Goal: Use online tool/utility: Use online tool/utility

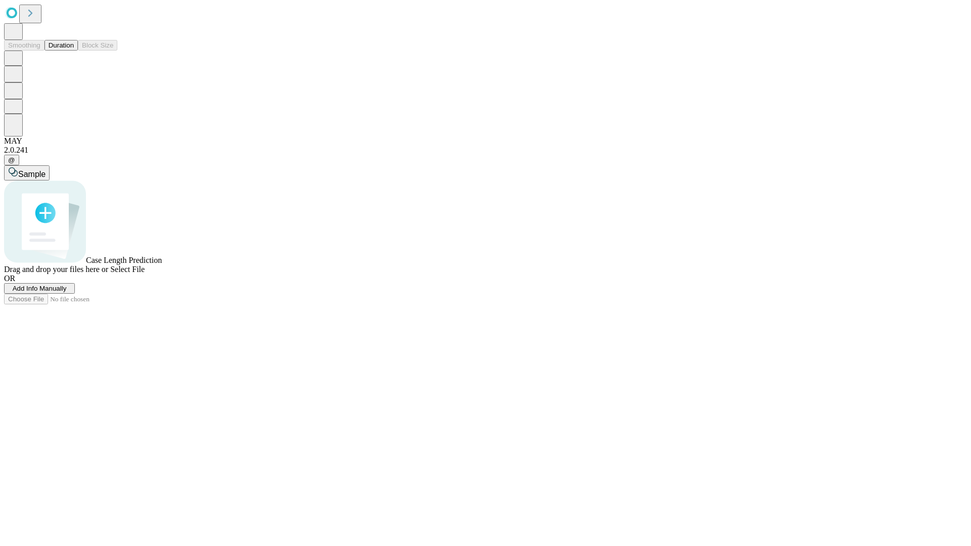
click at [74, 51] on button "Duration" at bounding box center [61, 45] width 33 height 11
click at [145, 274] on span "Select File" at bounding box center [127, 269] width 34 height 9
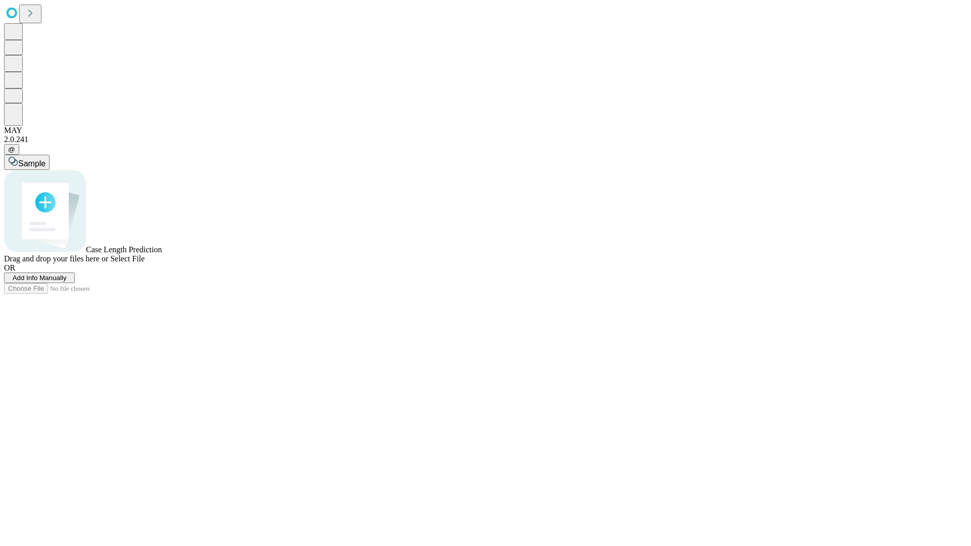
click at [145, 263] on span "Select File" at bounding box center [127, 258] width 34 height 9
